Goal: Task Accomplishment & Management: Manage account settings

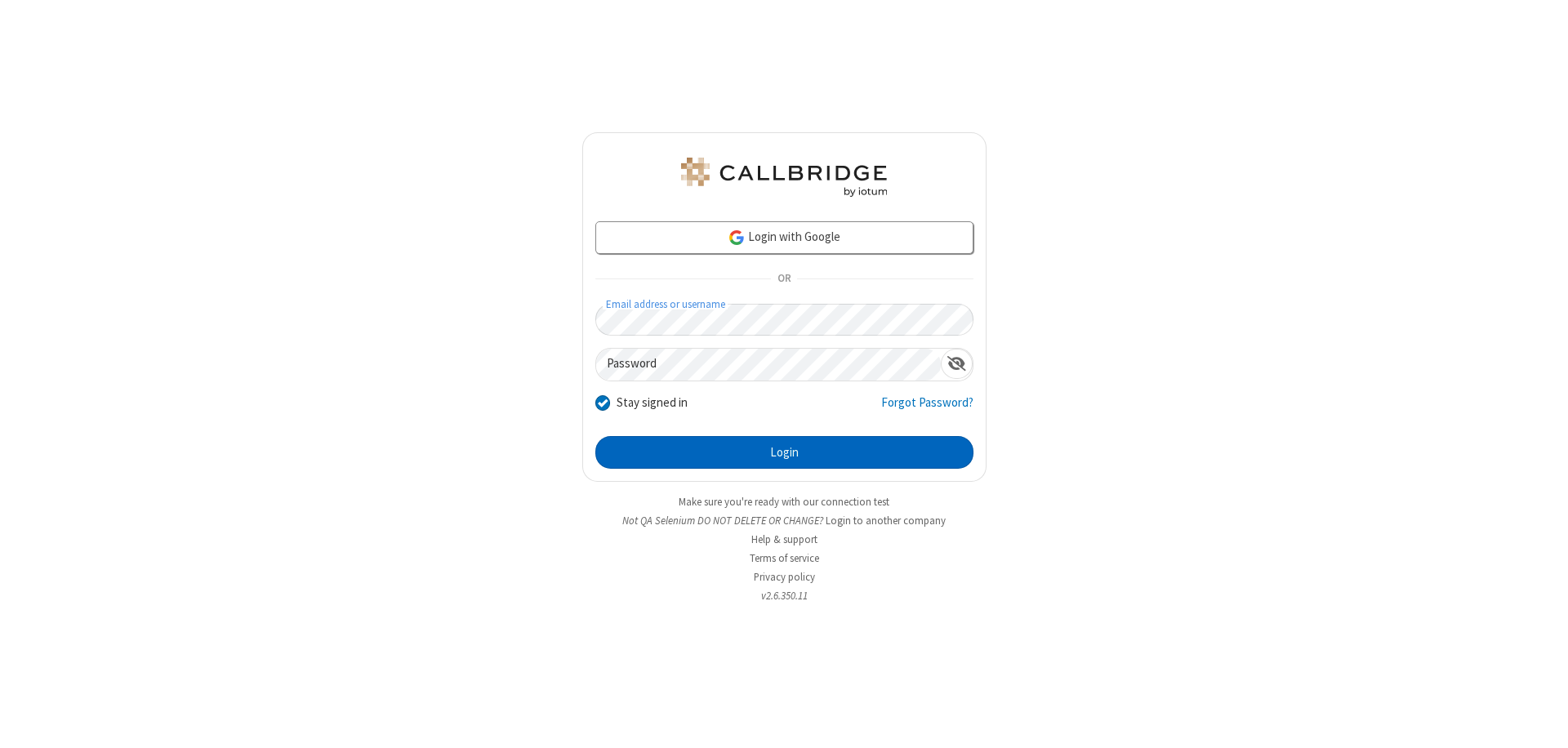
click at [784, 452] on button "Login" at bounding box center [784, 452] width 378 height 33
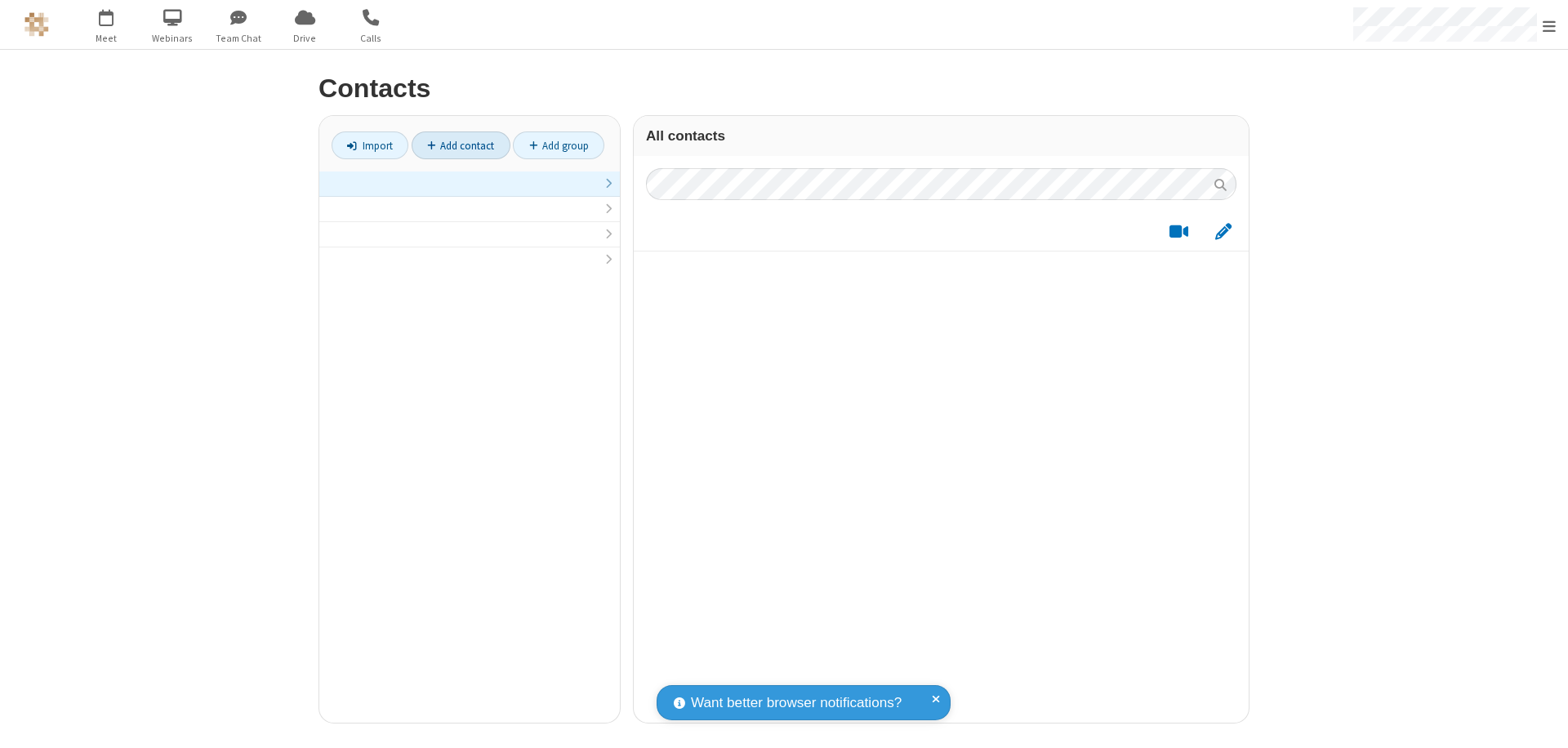
click at [470, 193] on link at bounding box center [470, 184] width 301 height 25
click at [461, 146] on link "Add contact" at bounding box center [461, 145] width 98 height 28
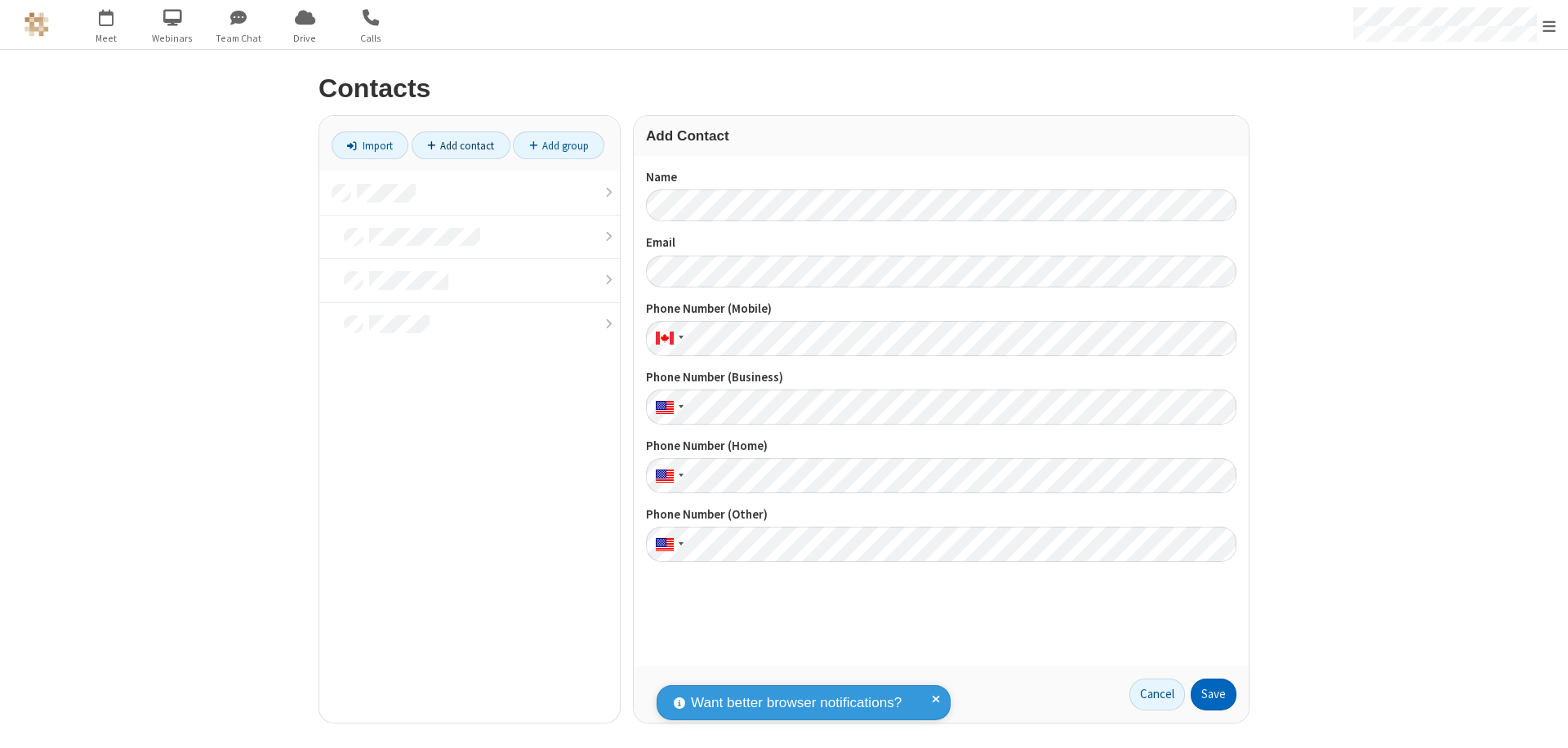
click at [1213, 694] on button "Save" at bounding box center [1213, 695] width 45 height 33
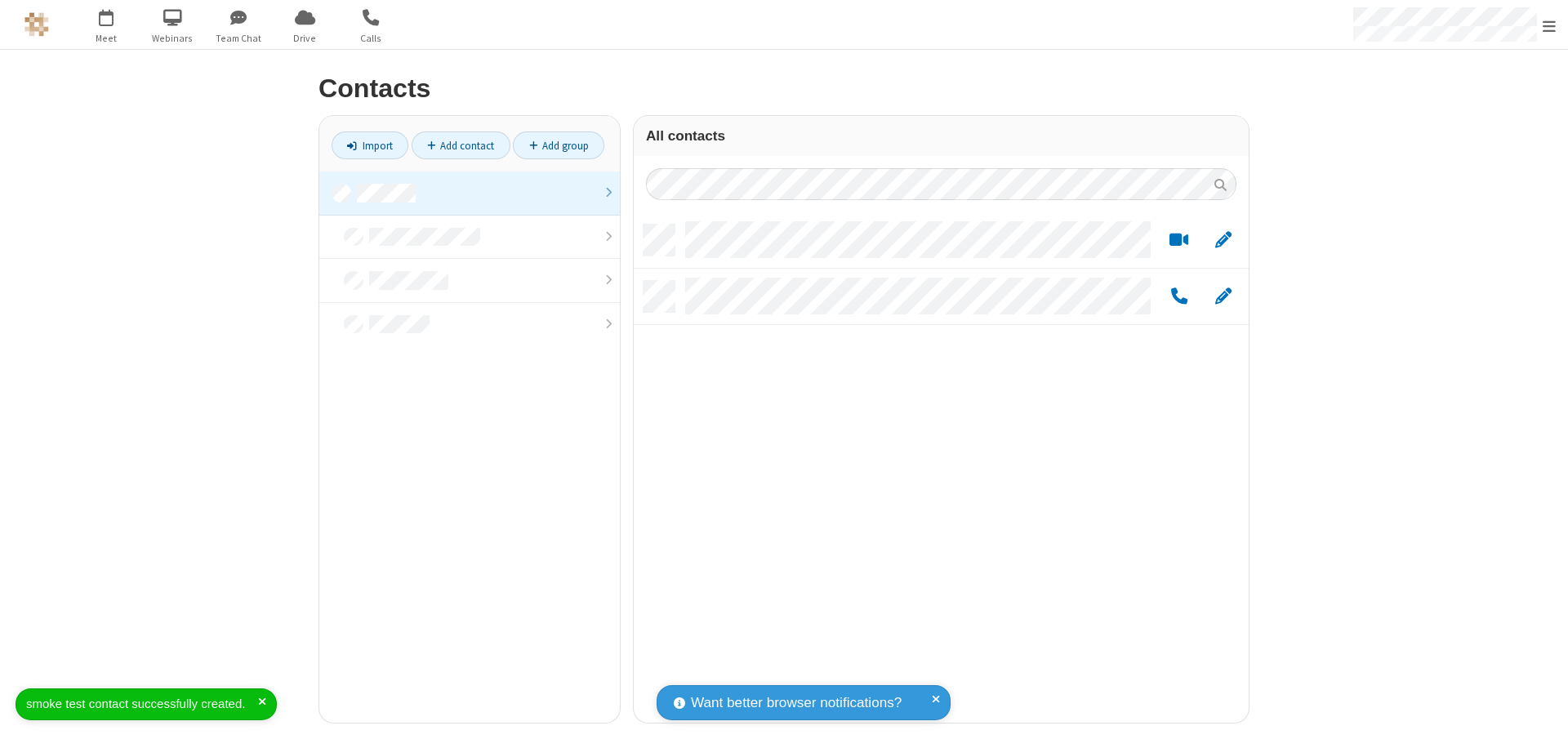
scroll to position [498, 603]
click at [461, 146] on link "Add contact" at bounding box center [461, 145] width 98 height 28
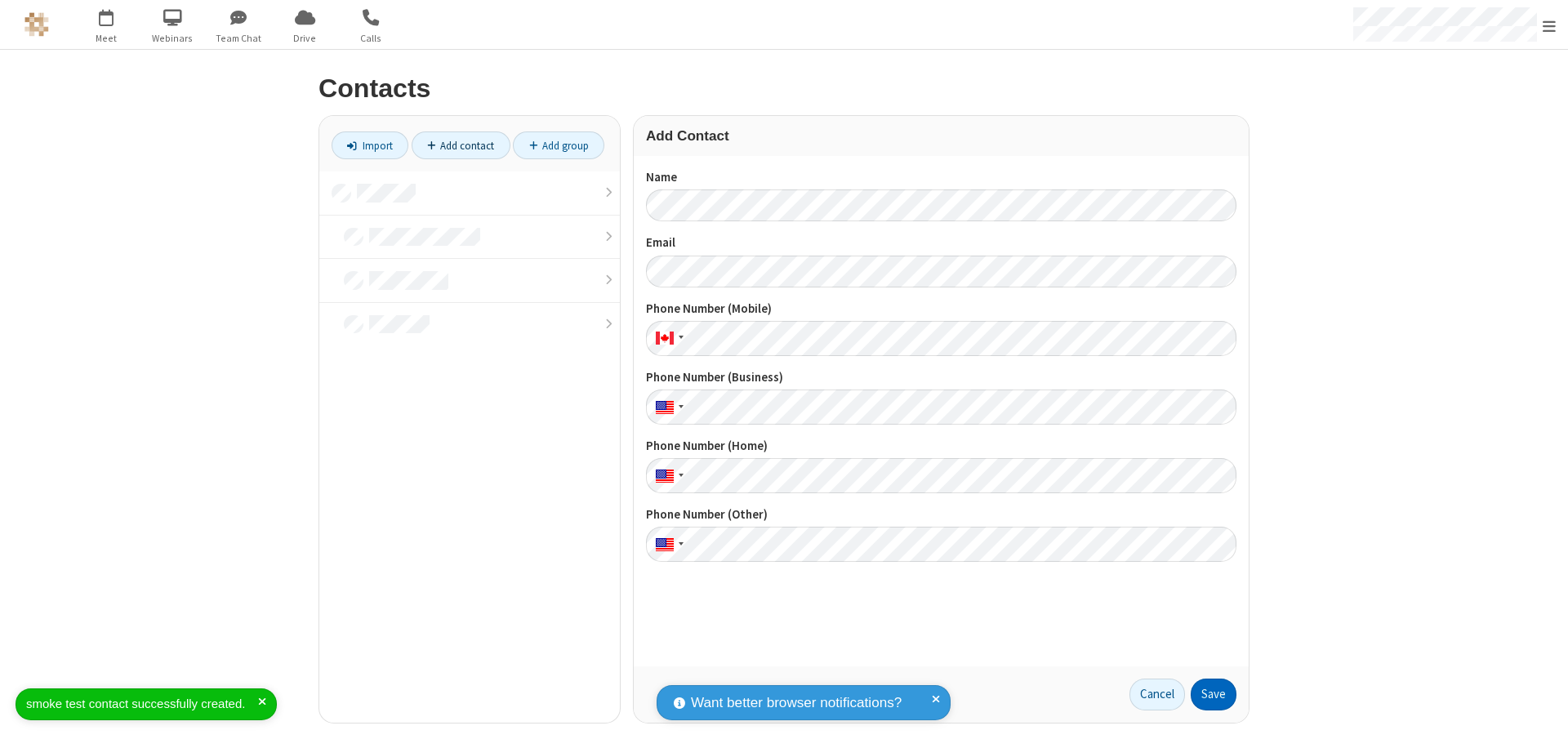
click at [1213, 694] on button "Save" at bounding box center [1213, 695] width 45 height 33
